Goal: Task Accomplishment & Management: Use online tool/utility

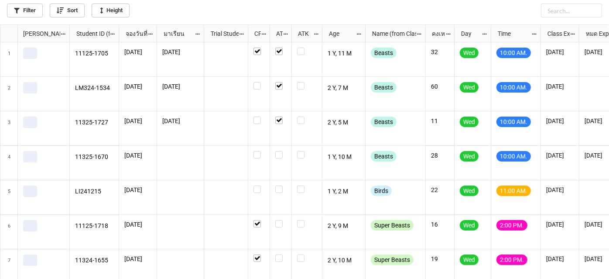
scroll to position [249, 604]
click at [282, 151] on label "grid" at bounding box center [280, 151] width 11 height 0
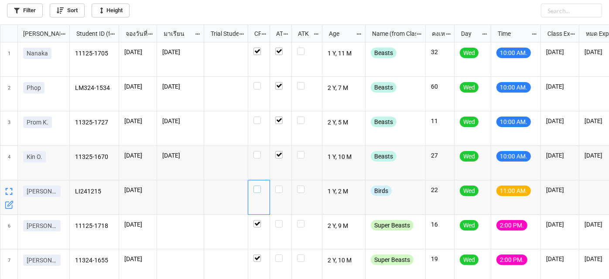
click at [257, 185] on label "grid" at bounding box center [258, 185] width 11 height 0
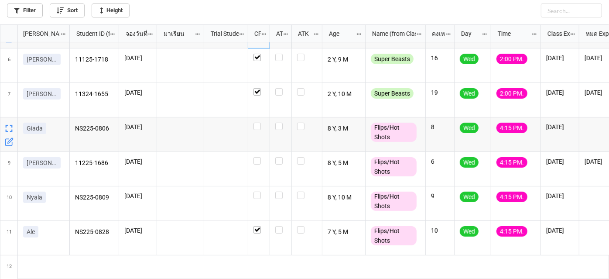
scroll to position [180, 0]
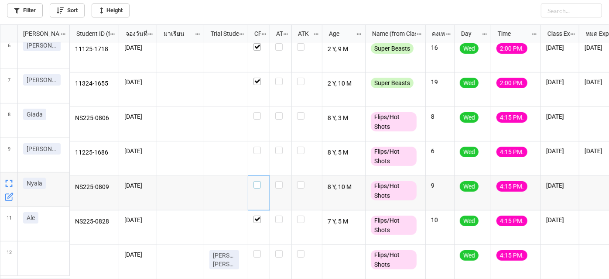
click at [256, 181] on label "grid" at bounding box center [258, 181] width 11 height 0
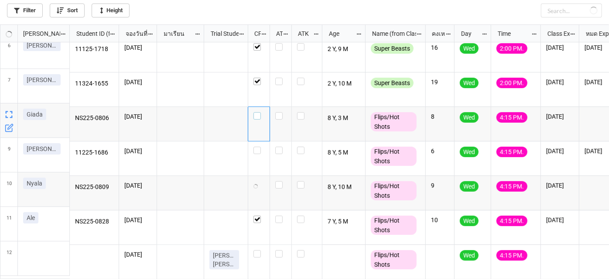
click at [258, 112] on label "grid" at bounding box center [258, 112] width 11 height 0
checkbox input "true"
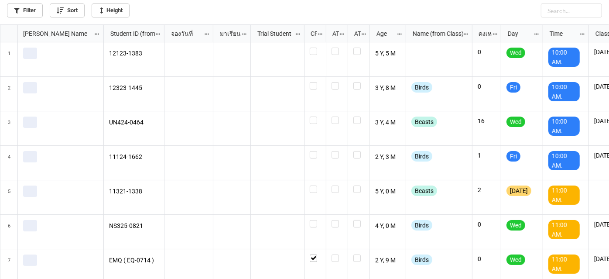
scroll to position [249, 604]
click at [25, 15] on link "Filter" at bounding box center [25, 10] width 36 height 14
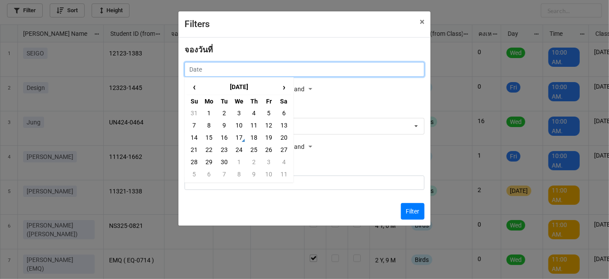
click at [306, 65] on input "text" at bounding box center [304, 69] width 240 height 15
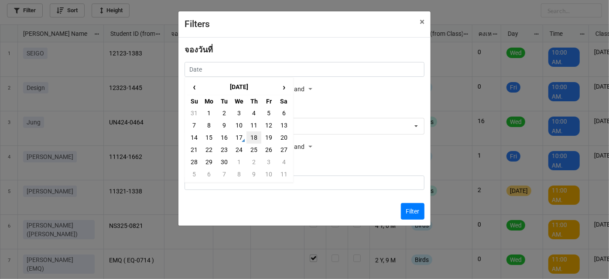
click at [252, 139] on td "18" at bounding box center [253, 137] width 15 height 12
type input "[DATE]"
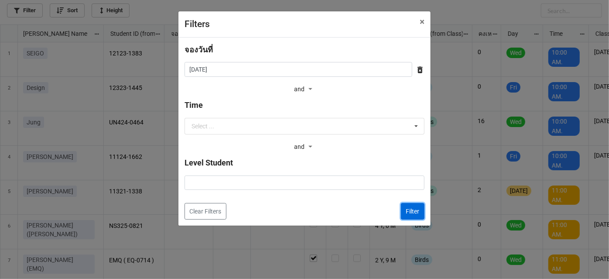
click at [419, 211] on button "Filter" at bounding box center [413, 211] width 24 height 17
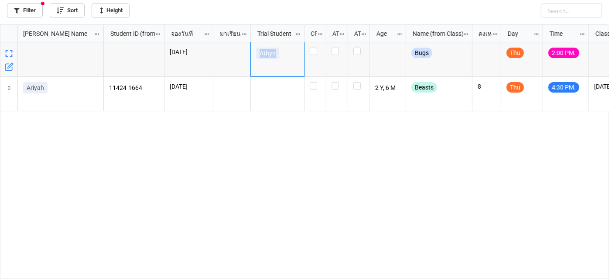
drag, startPoint x: 278, startPoint y: 55, endPoint x: 259, endPoint y: 54, distance: 18.8
click at [258, 55] on div "Athyn" at bounding box center [277, 55] width 43 height 15
copy p "Athyn"
